Goal: Information Seeking & Learning: Learn about a topic

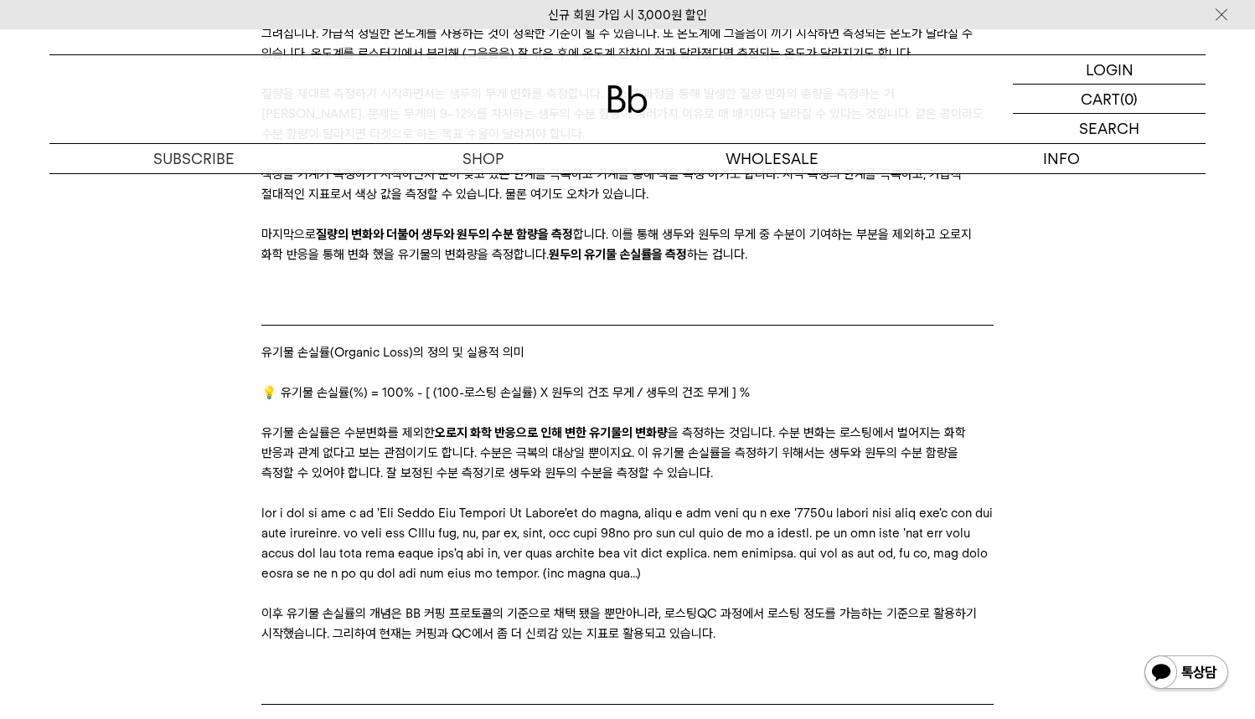
scroll to position [3608, 0]
drag, startPoint x: 262, startPoint y: 409, endPoint x: 467, endPoint y: 385, distance: 206.5
drag, startPoint x: 267, startPoint y: 415, endPoint x: 438, endPoint y: 415, distance: 170.9
click at [440, 424] on p "유기물 손실률은 수분변화를 제외한 오로지 화학 반응으로 인해 변한 유기물의 변화량 을 측정하는 것입니다. 수분 변화는 로스팅에서 벌어지는 화학…" at bounding box center [626, 454] width 731 height 60
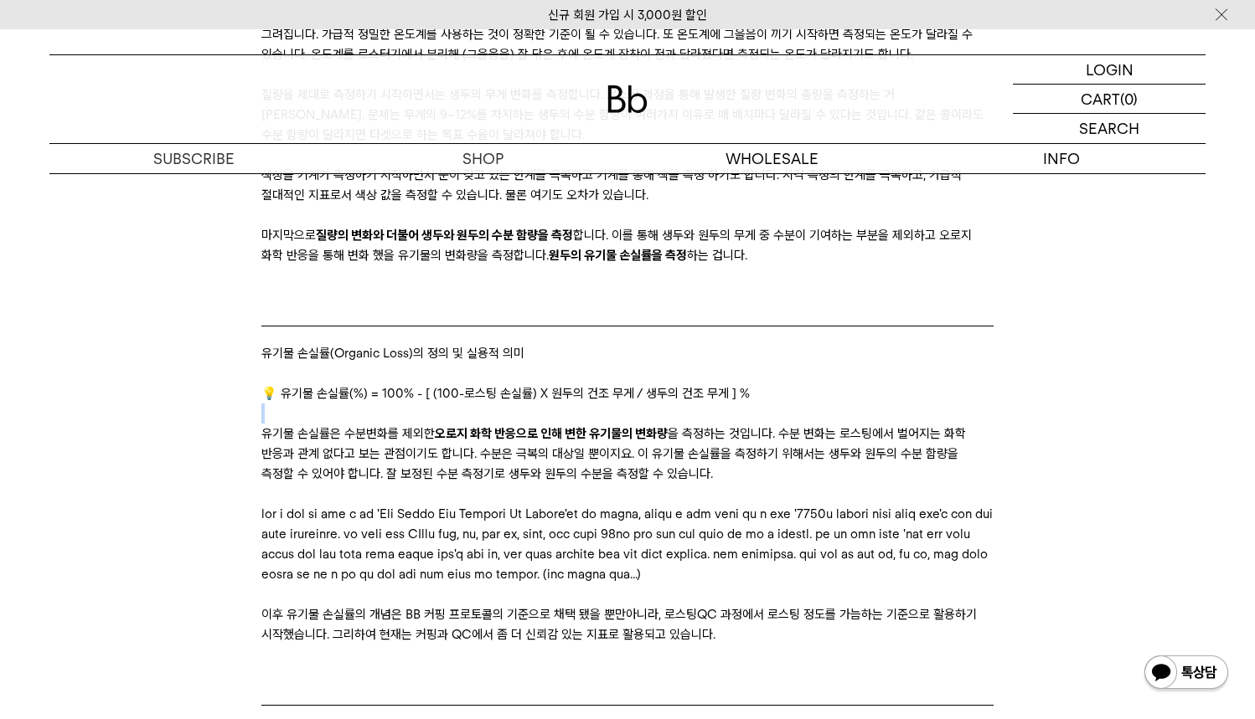
click at [438, 426] on strong "오로지 화학 반응으로 인해 변한 유기물의 변화량" at bounding box center [551, 433] width 233 height 15
drag, startPoint x: 263, startPoint y: 412, endPoint x: 743, endPoint y: 404, distance: 480.0
click at [743, 424] on p "유기물 손실률은 수분변화를 제외한 오로지 화학 반응으로 인해 변한 유기물의 변화량 을 측정하는 것입니다. 수분 변화는 로스팅에서 벌어지는 화학…" at bounding box center [626, 454] width 731 height 60
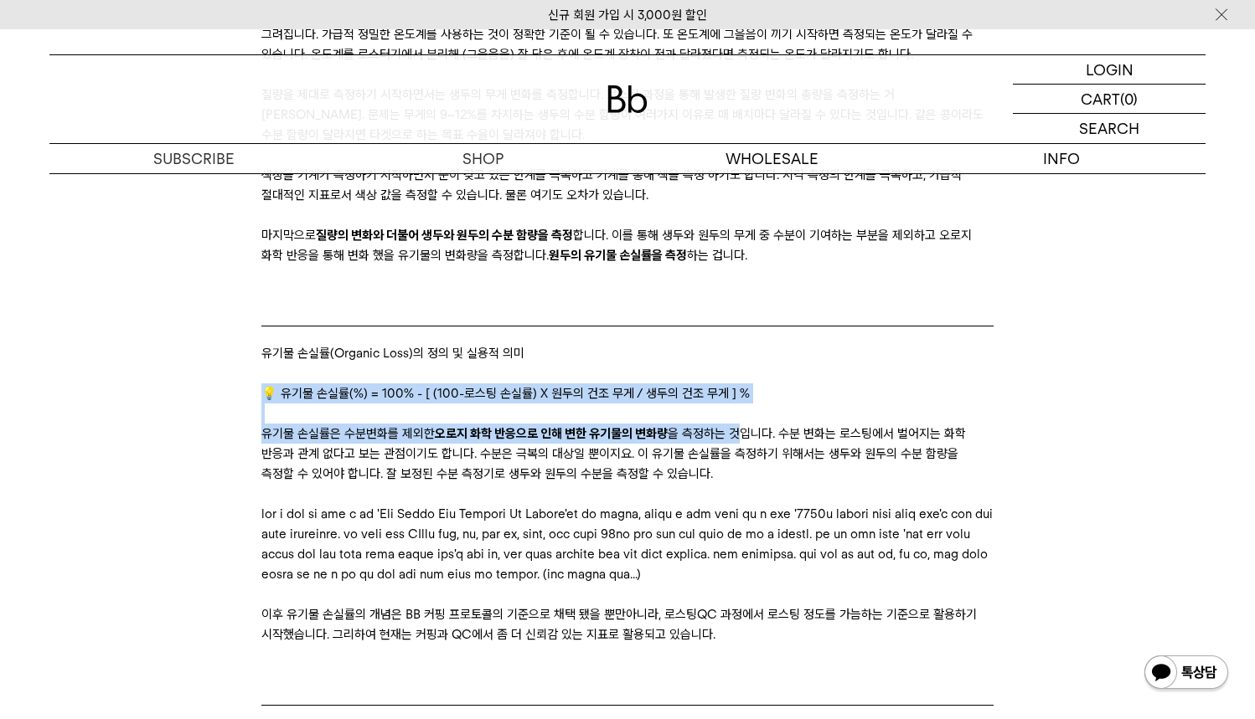
drag, startPoint x: 741, startPoint y: 410, endPoint x: 253, endPoint y: 376, distance: 489.4
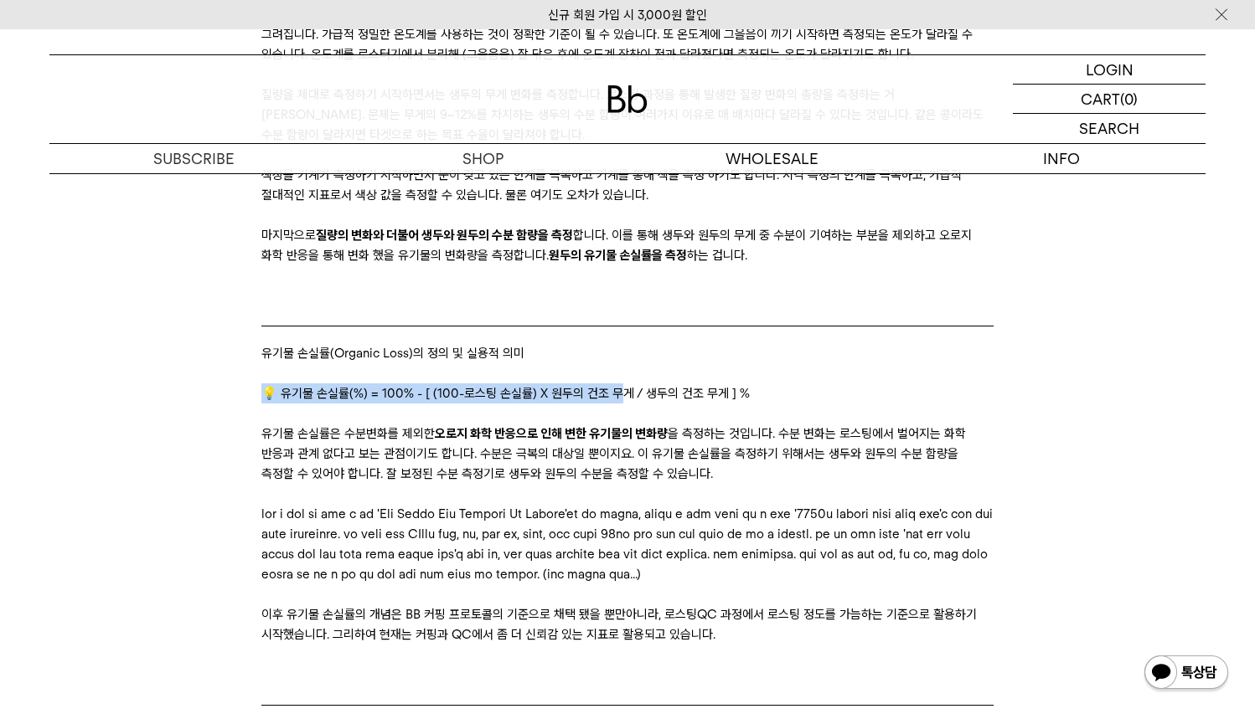
drag, startPoint x: 256, startPoint y: 376, endPoint x: 621, endPoint y: 367, distance: 365.3
click at [621, 384] on p "💡 유기물 손실률(%) = 100% - [ (100-로스팅 손실률) X 원두의 건조 무게 / 생두의 건조 무게 ] %" at bounding box center [626, 394] width 731 height 20
drag, startPoint x: 751, startPoint y: 372, endPoint x: 285, endPoint y: 353, distance: 466.9
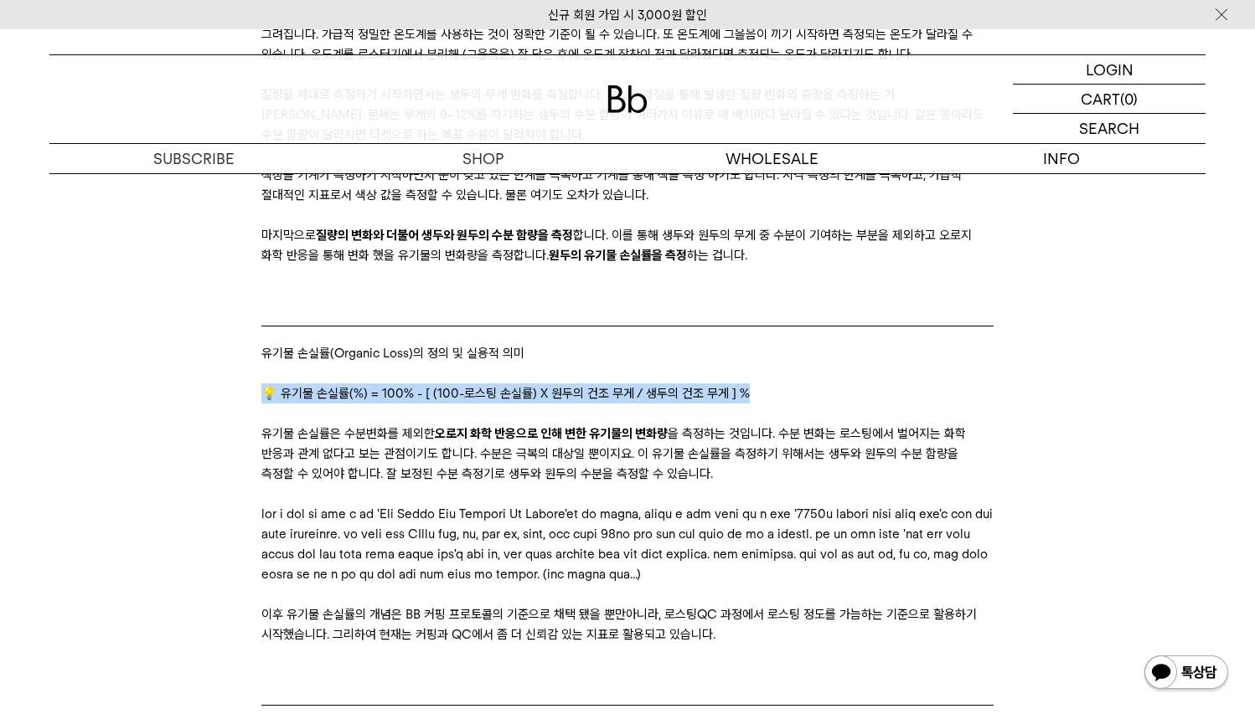
copy div "유기물 손실률(Organic Loss)의 정의 및 실용적 의미 💡 유기물 손실률(%) = 100% - [ (100-로스팅 손실률) X 원두의 …"
